Goal: Navigation & Orientation: Find specific page/section

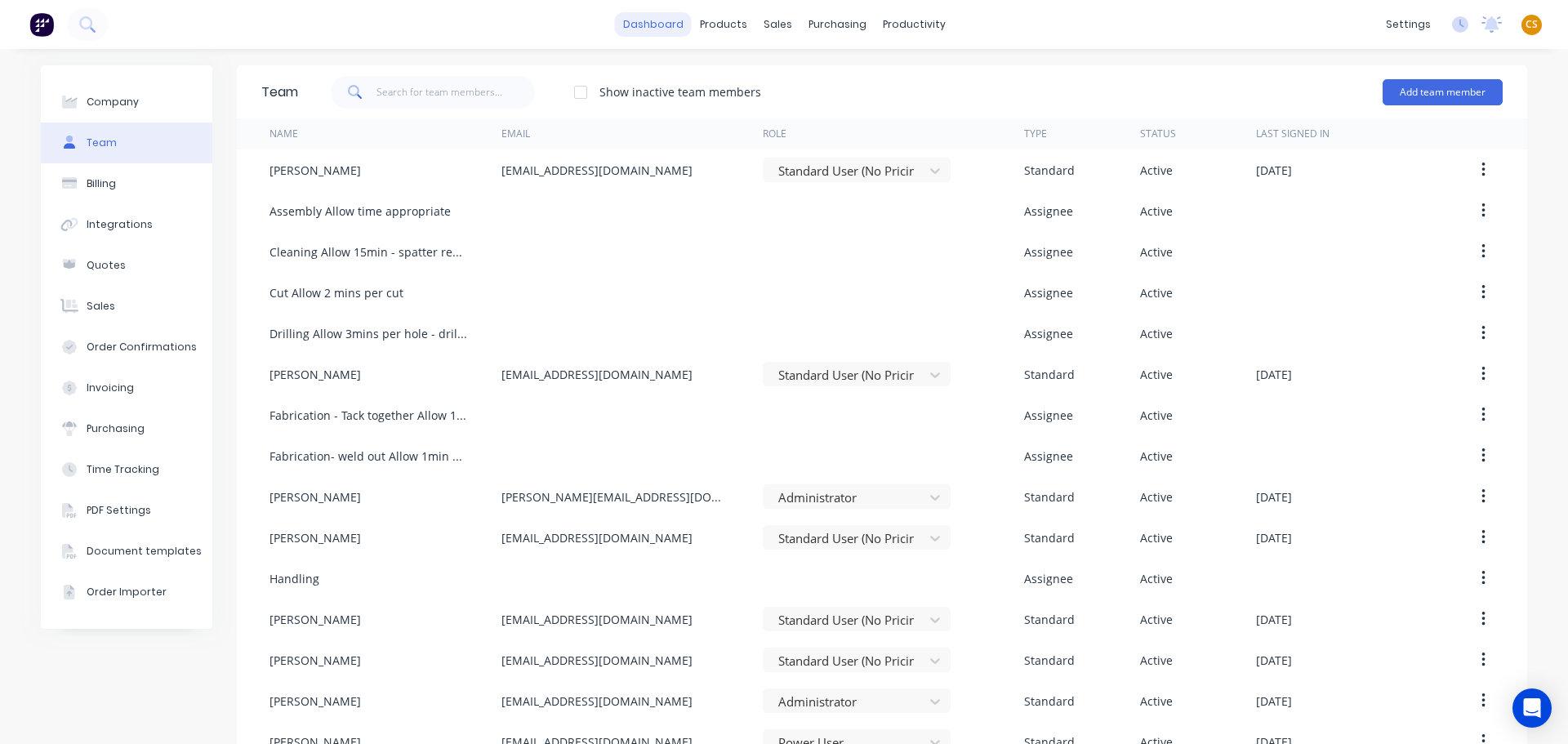
click at [642, 23] on link "dashboard" at bounding box center [653, 24] width 77 height 24
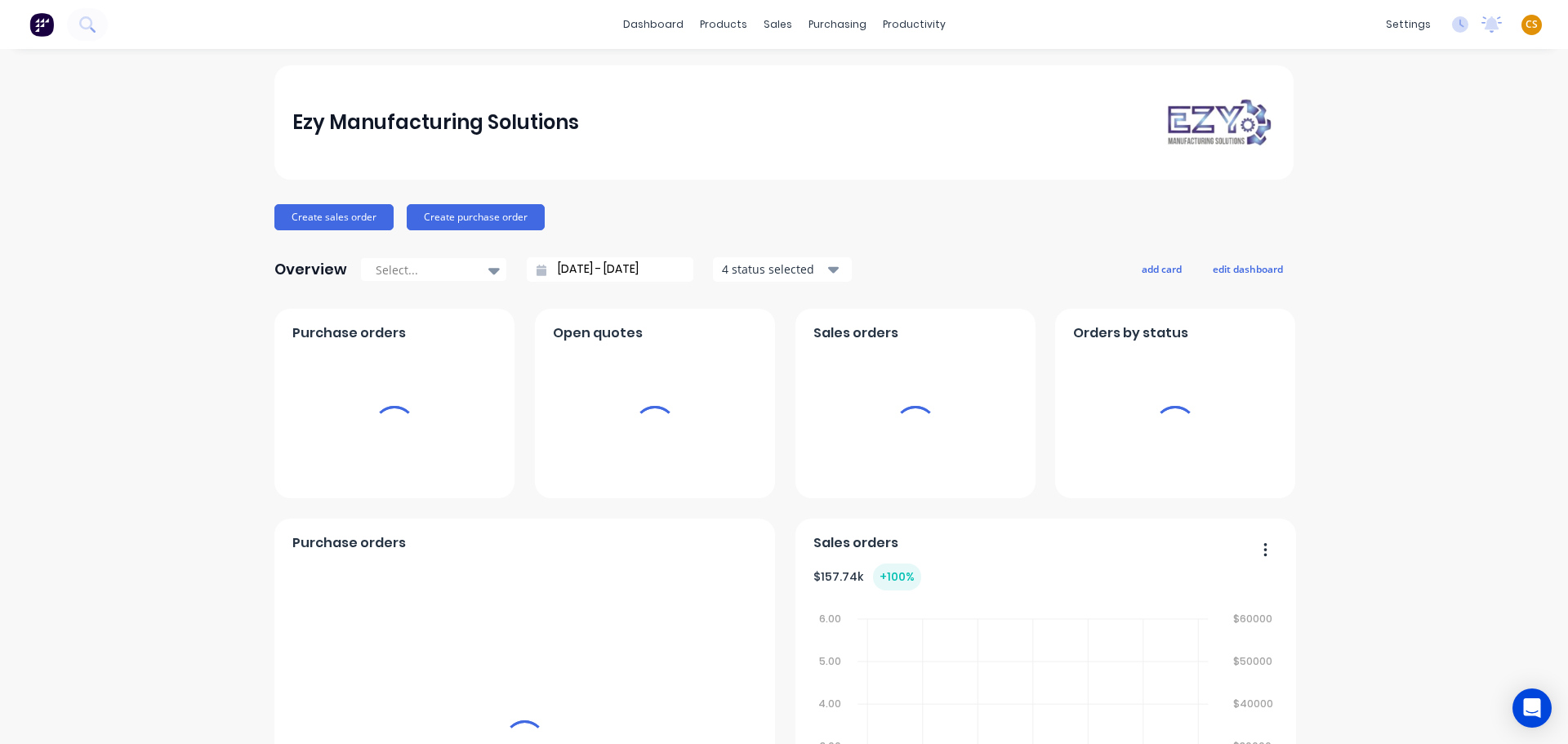
click at [1526, 24] on span "CS" at bounding box center [1531, 24] width 12 height 15
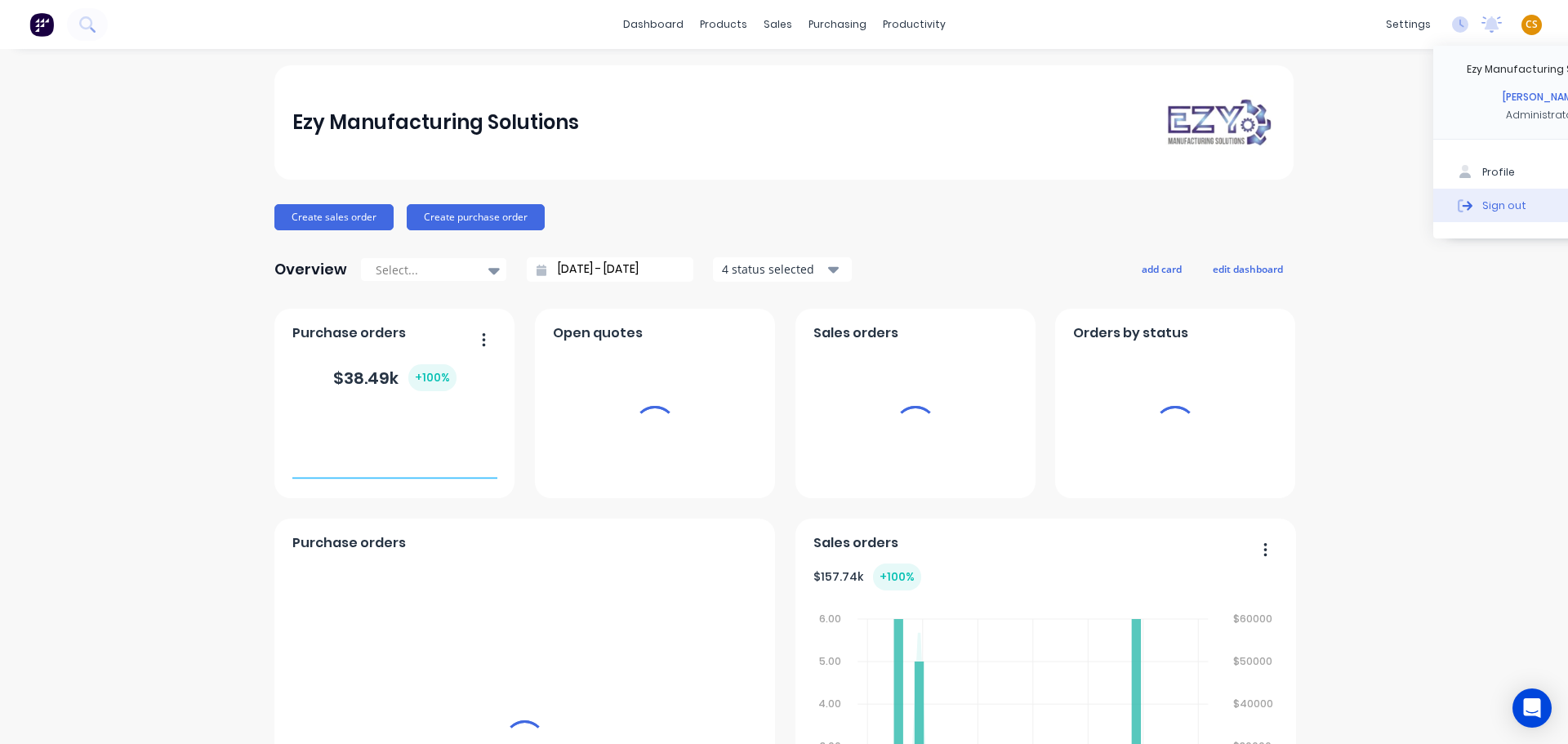
click at [1496, 209] on div "Sign out" at bounding box center [1504, 205] width 44 height 15
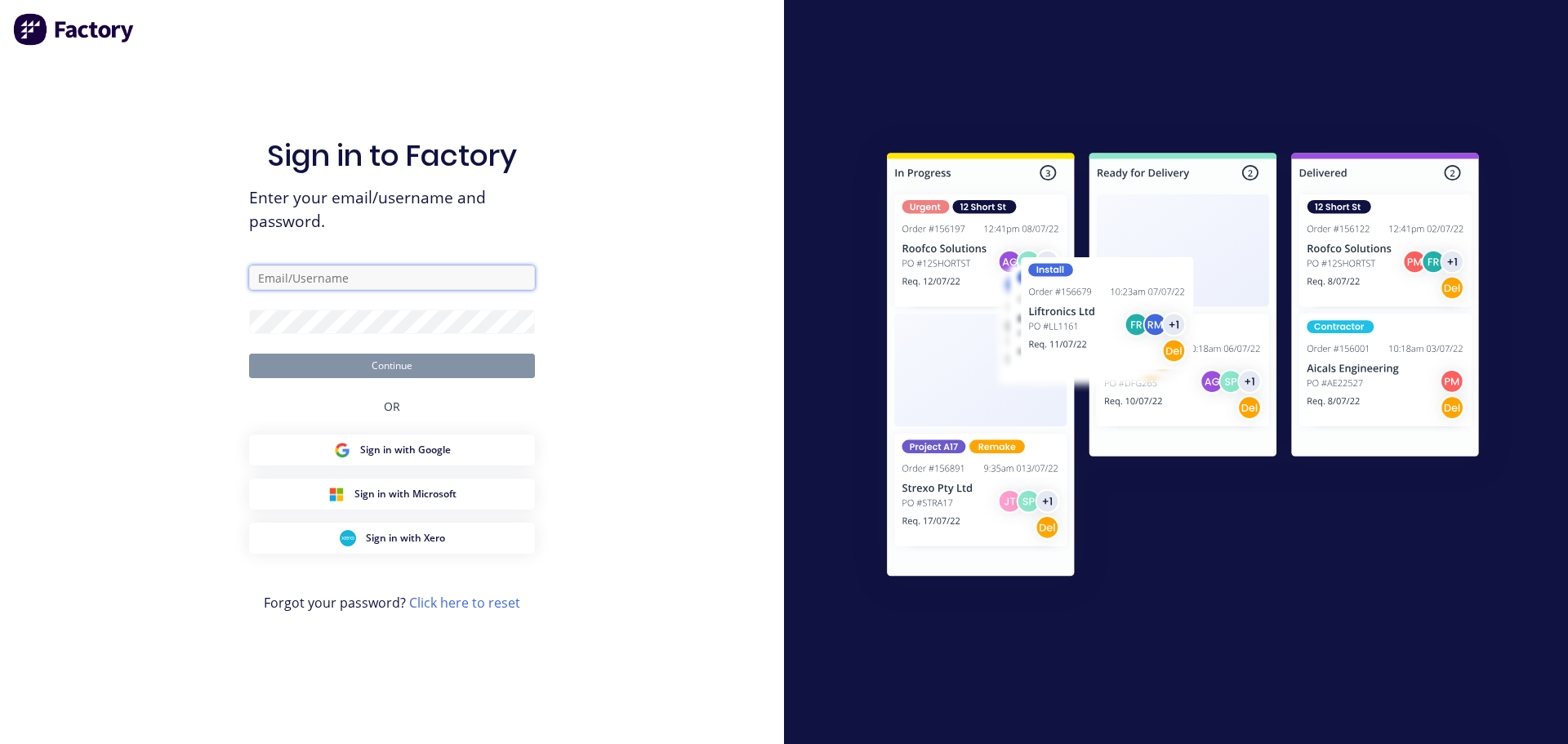
click at [347, 276] on input "text" at bounding box center [392, 278] width 286 height 24
type input "[PERSON_NAME][EMAIL_ADDRESS][DOMAIN_NAME]"
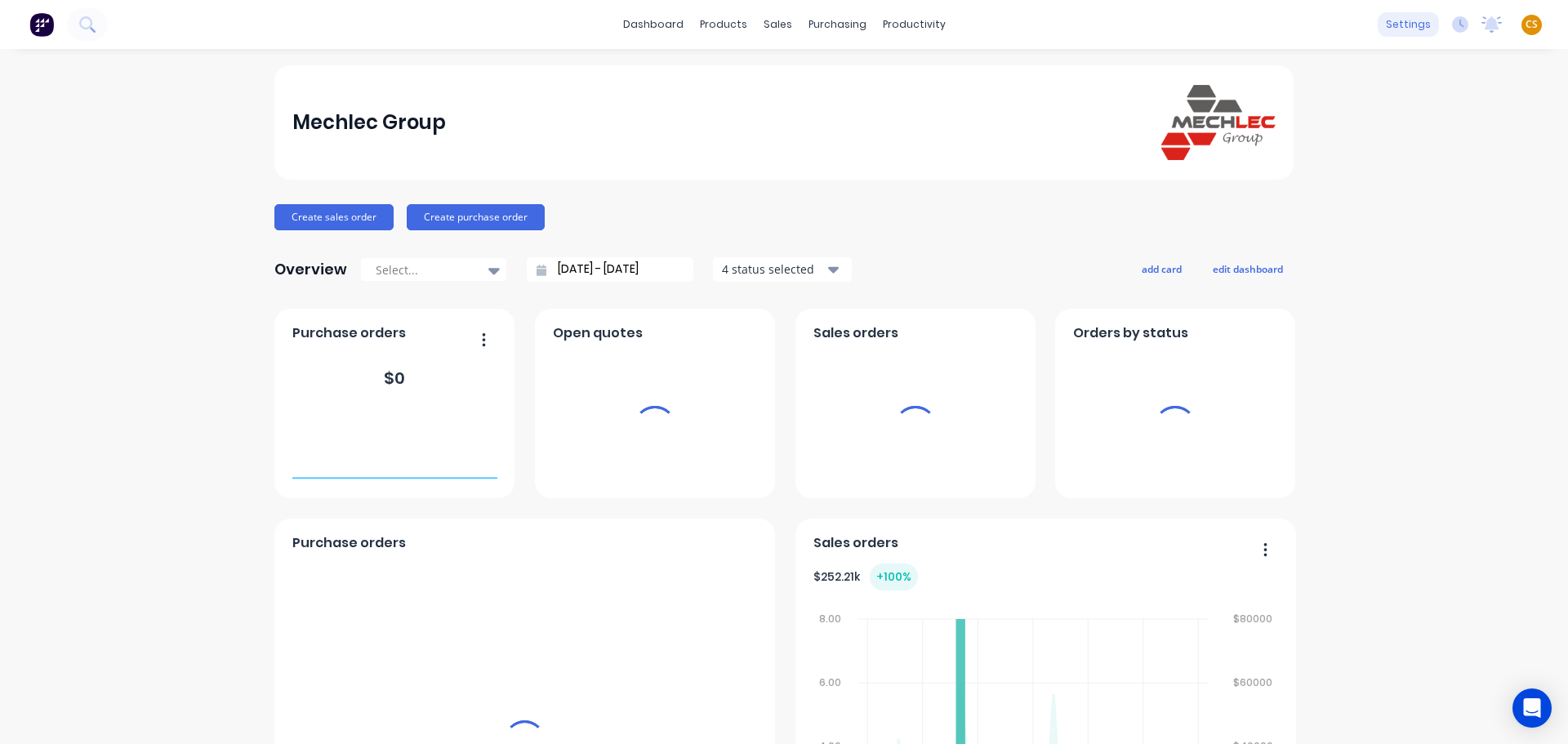
click at [1402, 24] on div "settings" at bounding box center [1408, 24] width 61 height 24
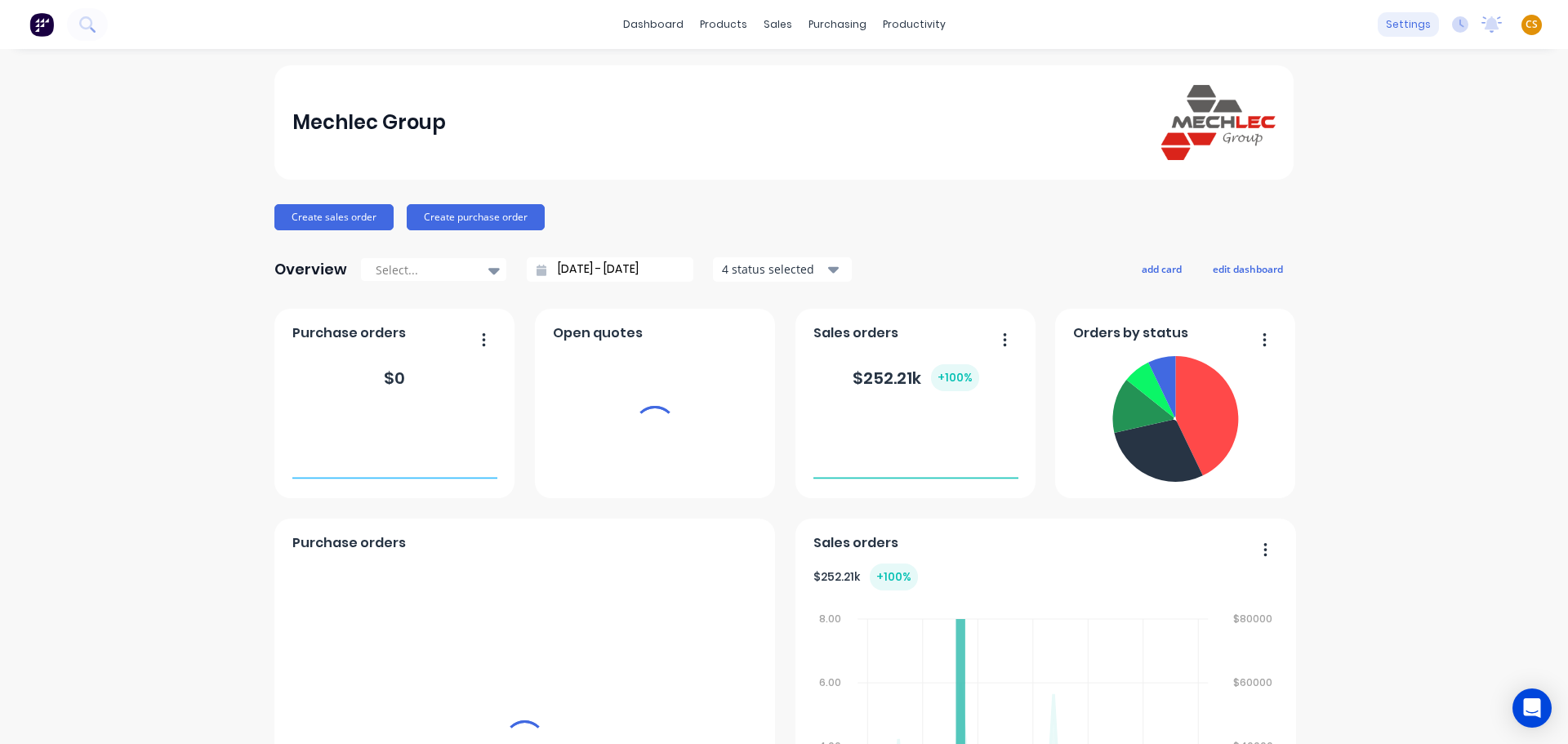
click at [1400, 26] on div "settings" at bounding box center [1408, 24] width 61 height 24
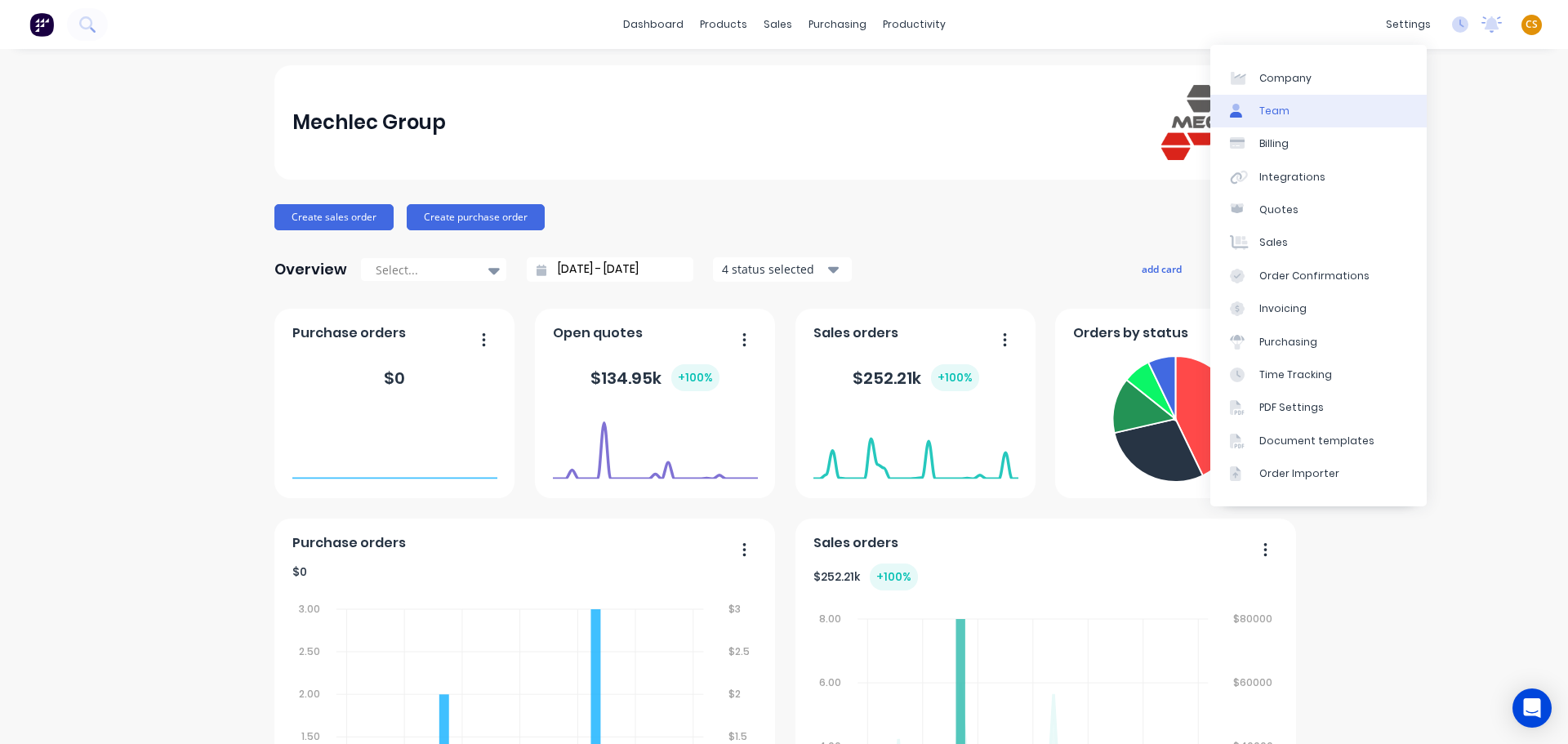
click at [1301, 116] on link "Team" at bounding box center [1319, 111] width 216 height 33
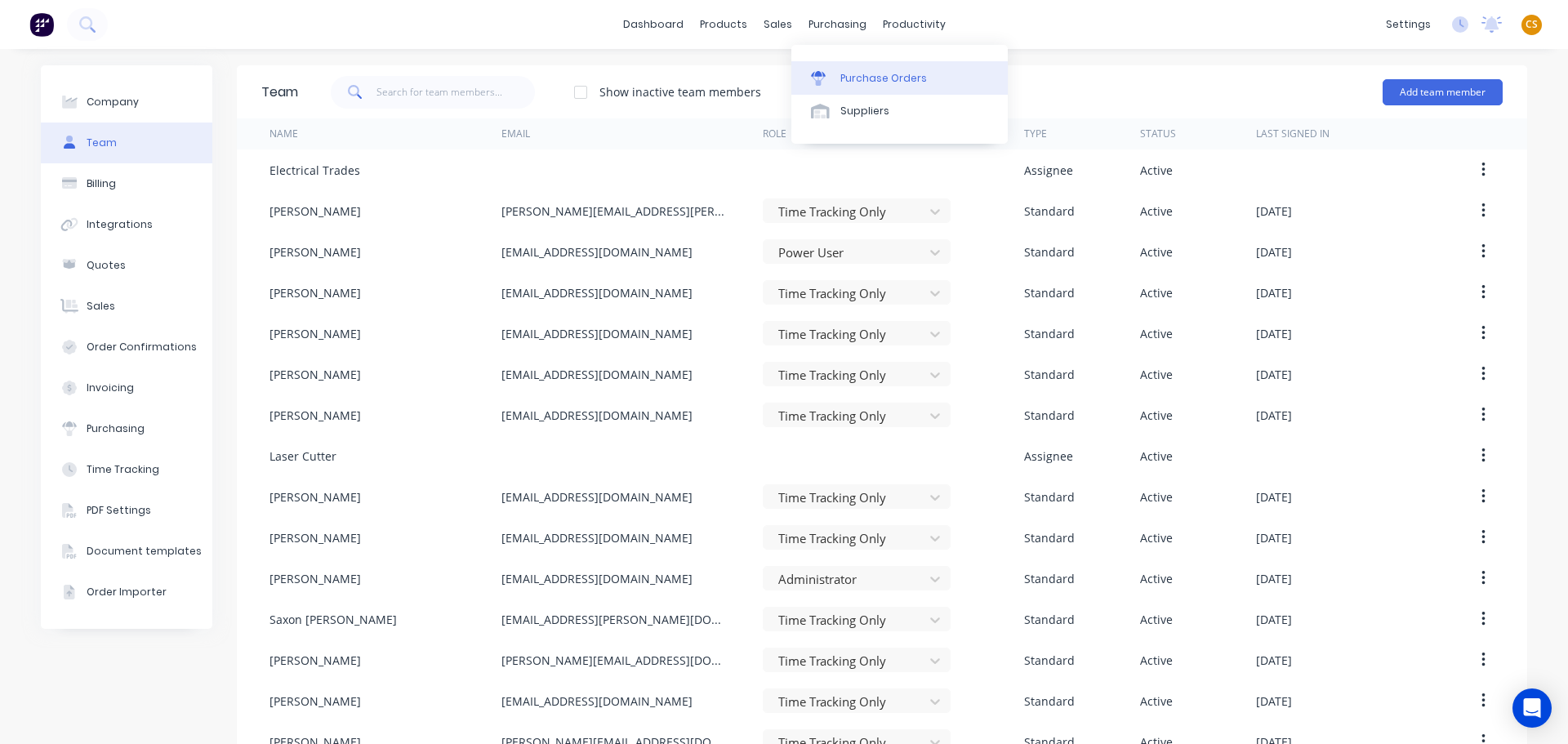
click at [877, 77] on div "Purchase Orders" at bounding box center [884, 78] width 87 height 15
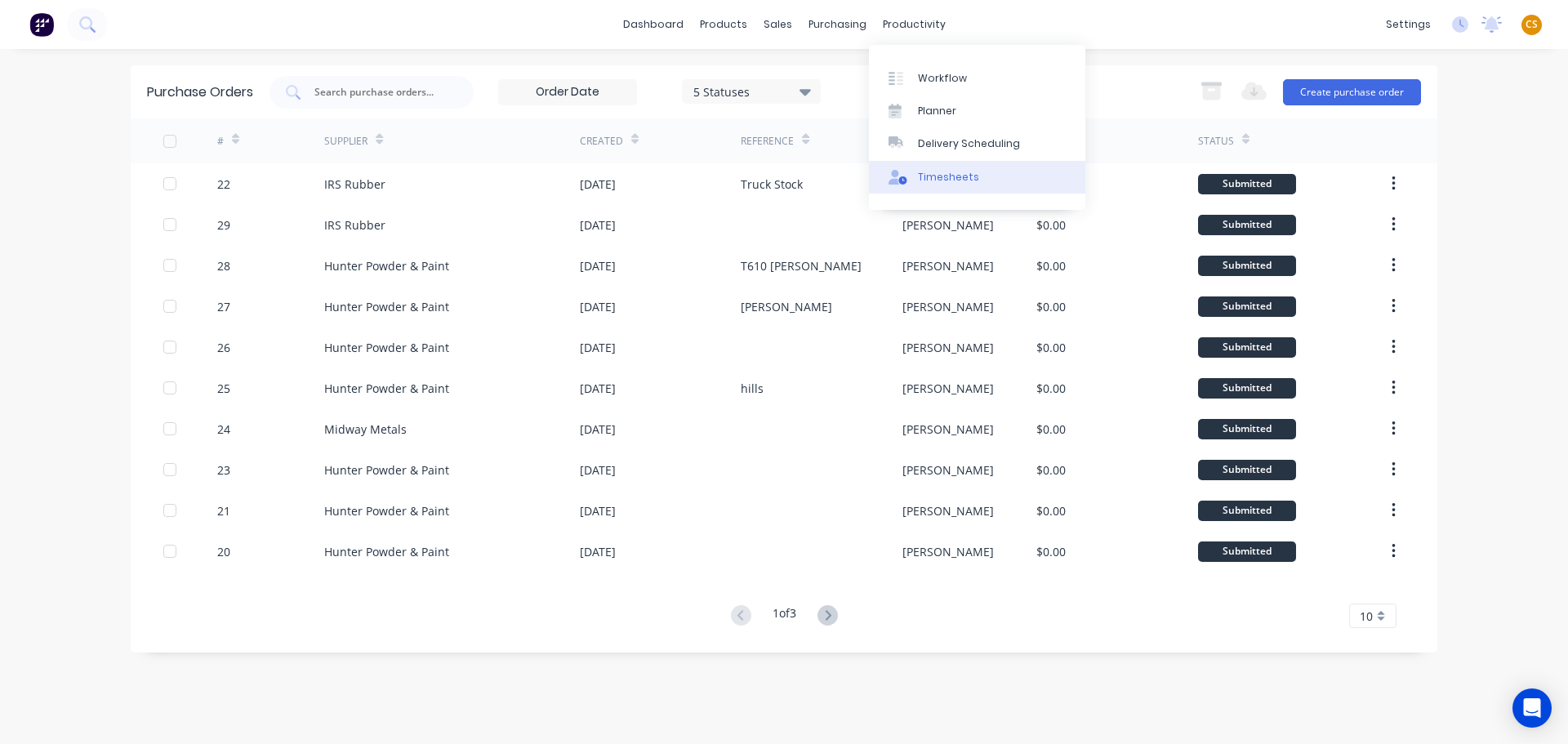
click at [929, 185] on link "Timesheets" at bounding box center [977, 177] width 216 height 33
